Goal: Navigation & Orientation: Find specific page/section

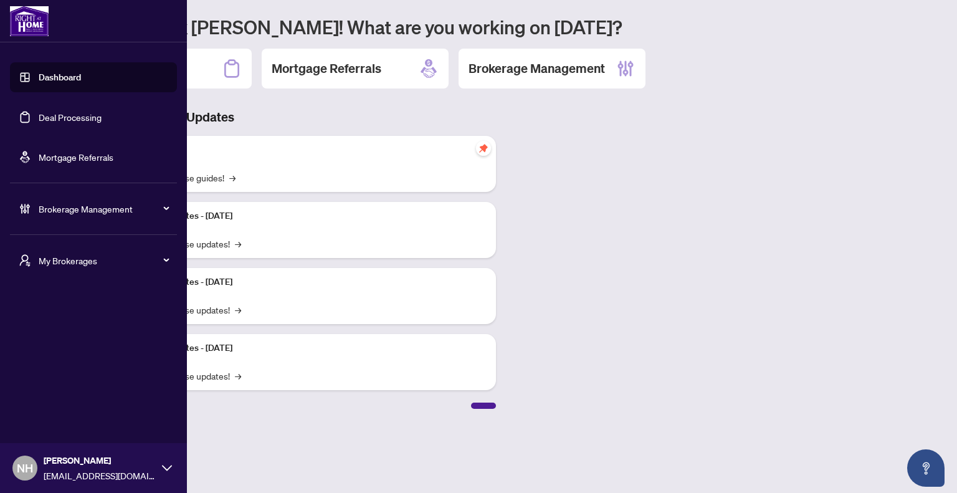
click at [104, 264] on span "My Brokerages" at bounding box center [104, 261] width 130 height 14
click at [74, 315] on span "[PERSON_NAME]" at bounding box center [97, 311] width 142 height 14
